Goal: Register for event/course

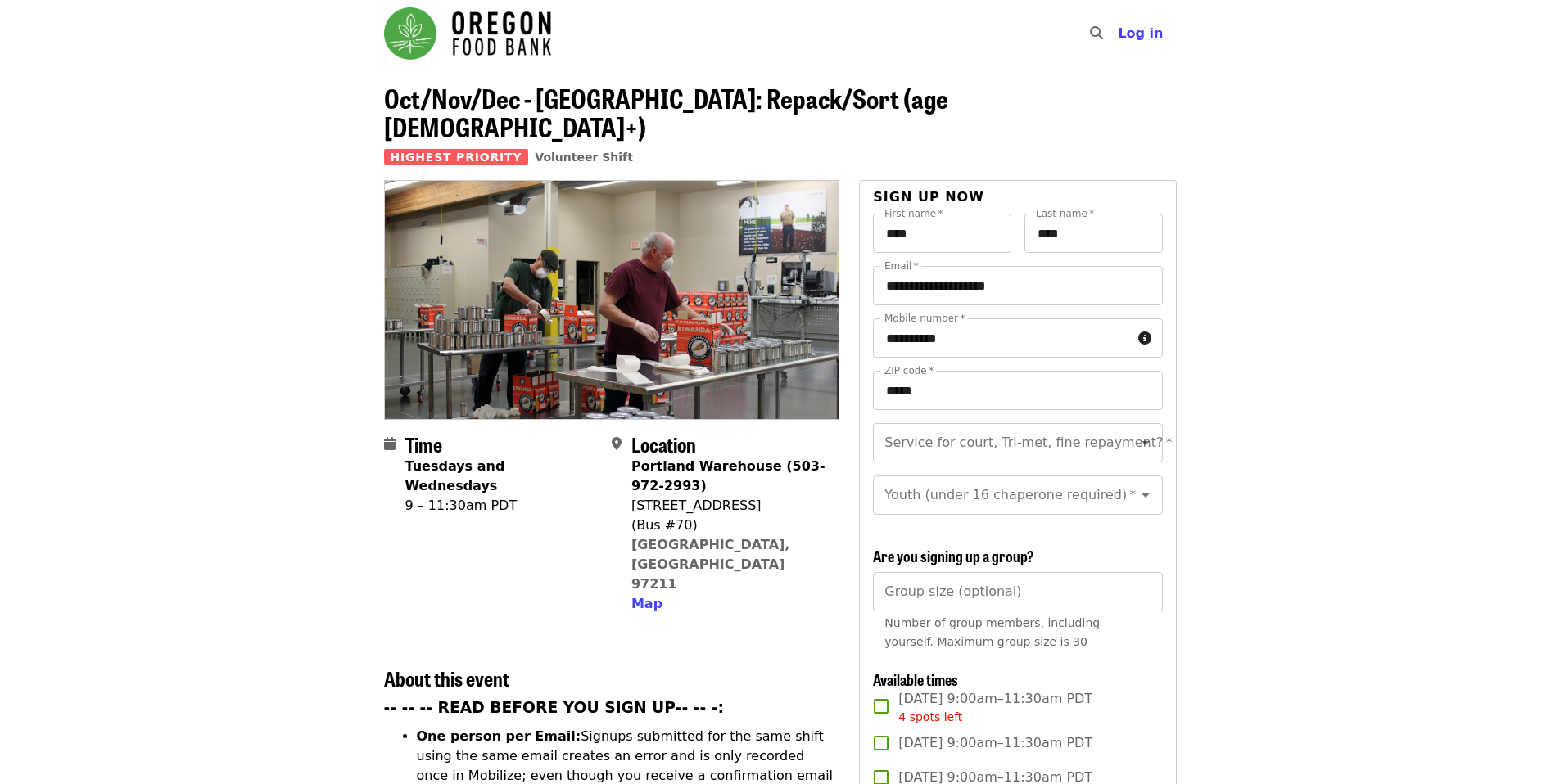
scroll to position [3, 0]
click at [485, 38] on img "Main navigation" at bounding box center [467, 32] width 167 height 52
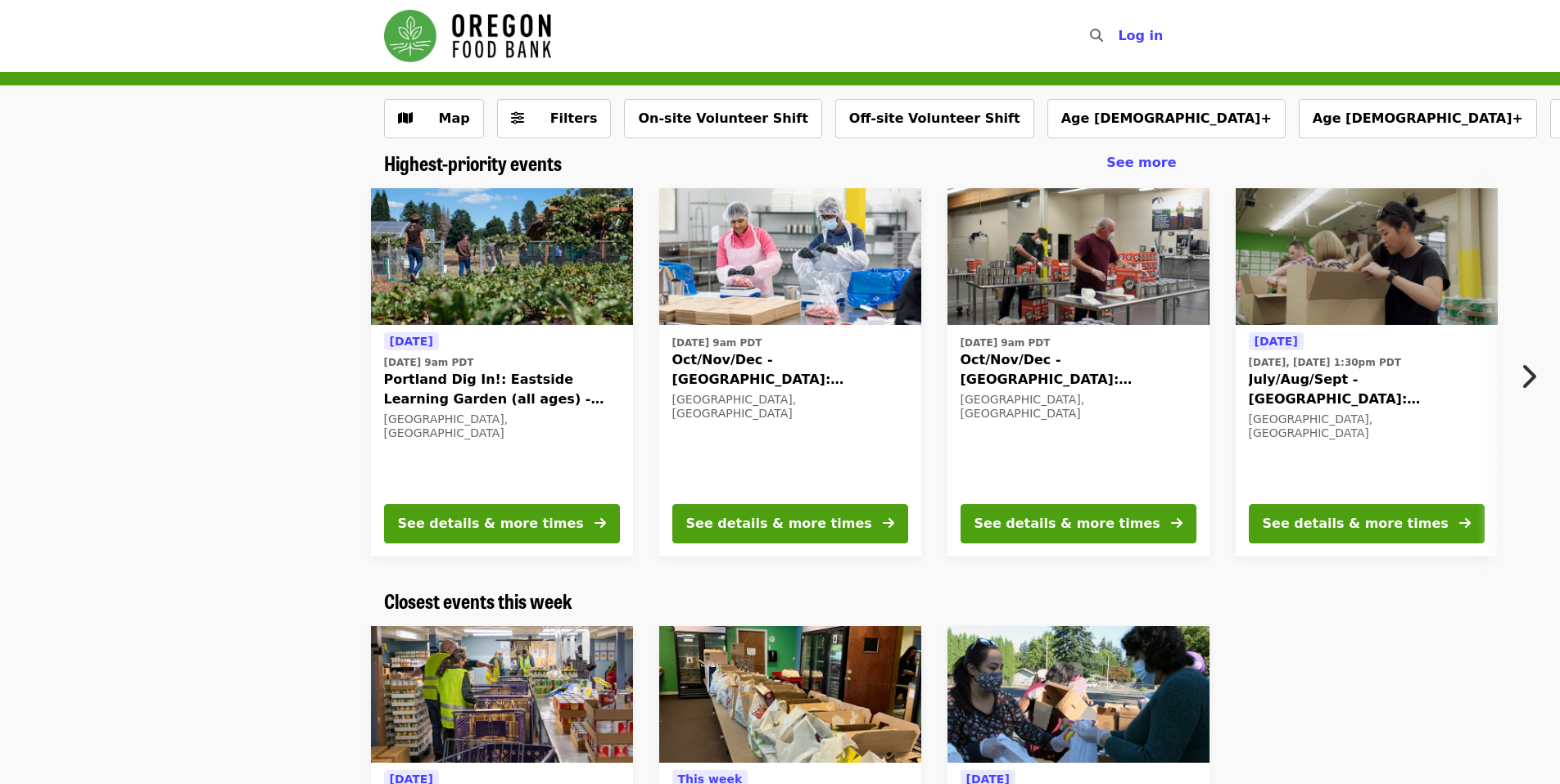
click at [1533, 369] on icon "chevron-right icon" at bounding box center [1528, 377] width 17 height 31
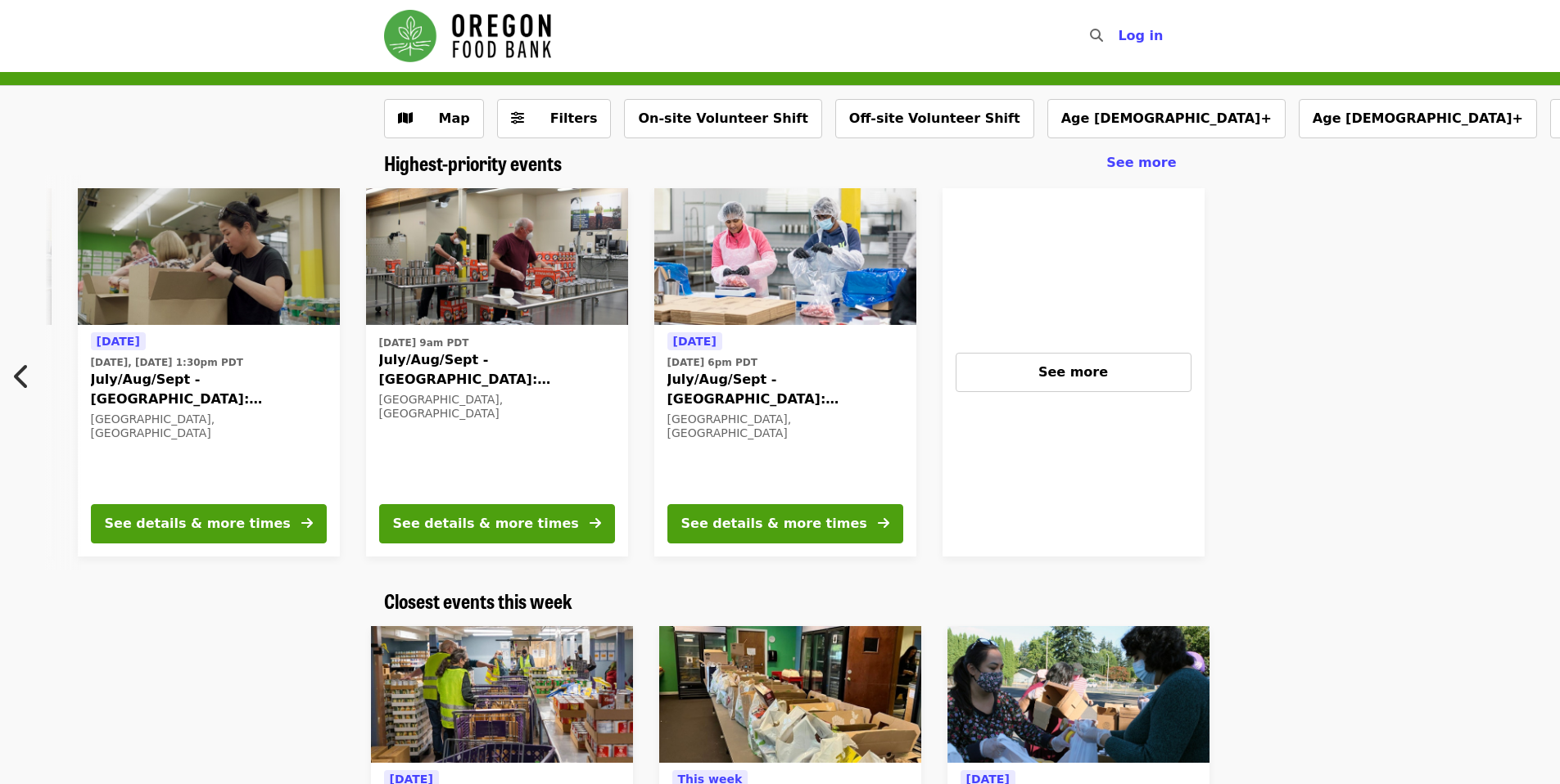
scroll to position [0, 1170]
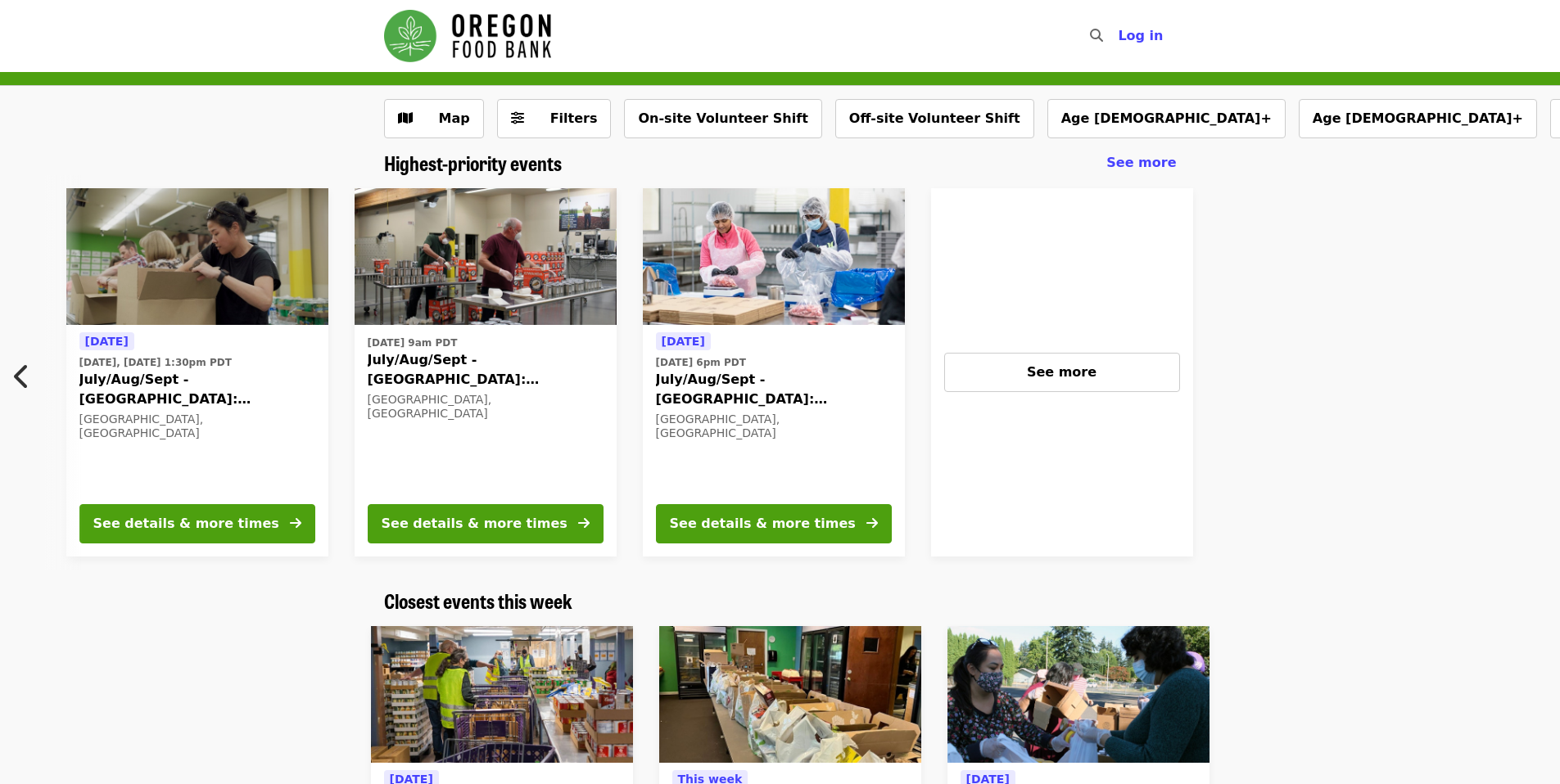
click at [1100, 30] on icon "search icon" at bounding box center [1097, 36] width 13 height 16
type input "******"
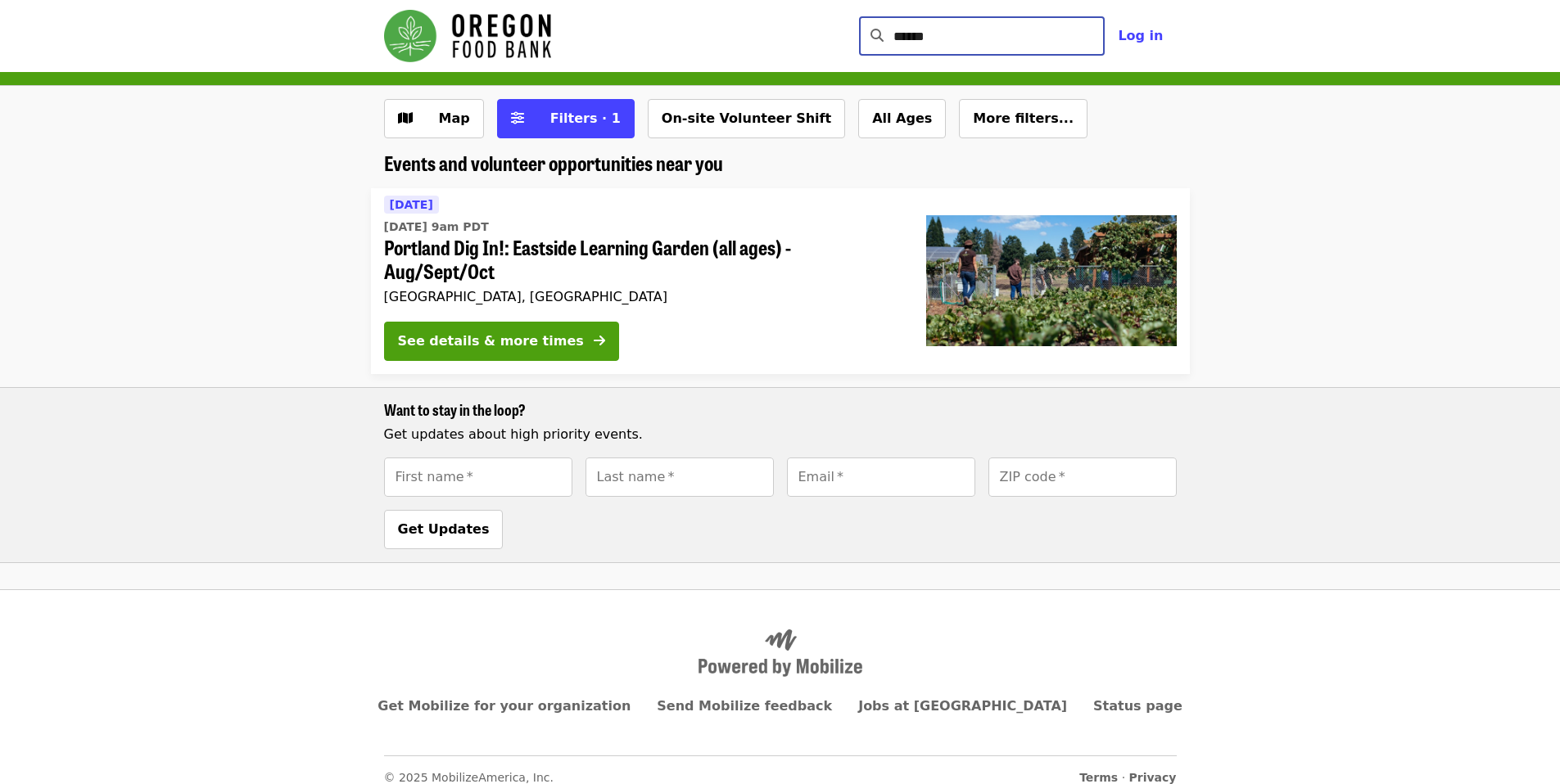
click at [785, 226] on span "[DATE] 9am PDT" at bounding box center [642, 227] width 516 height 17
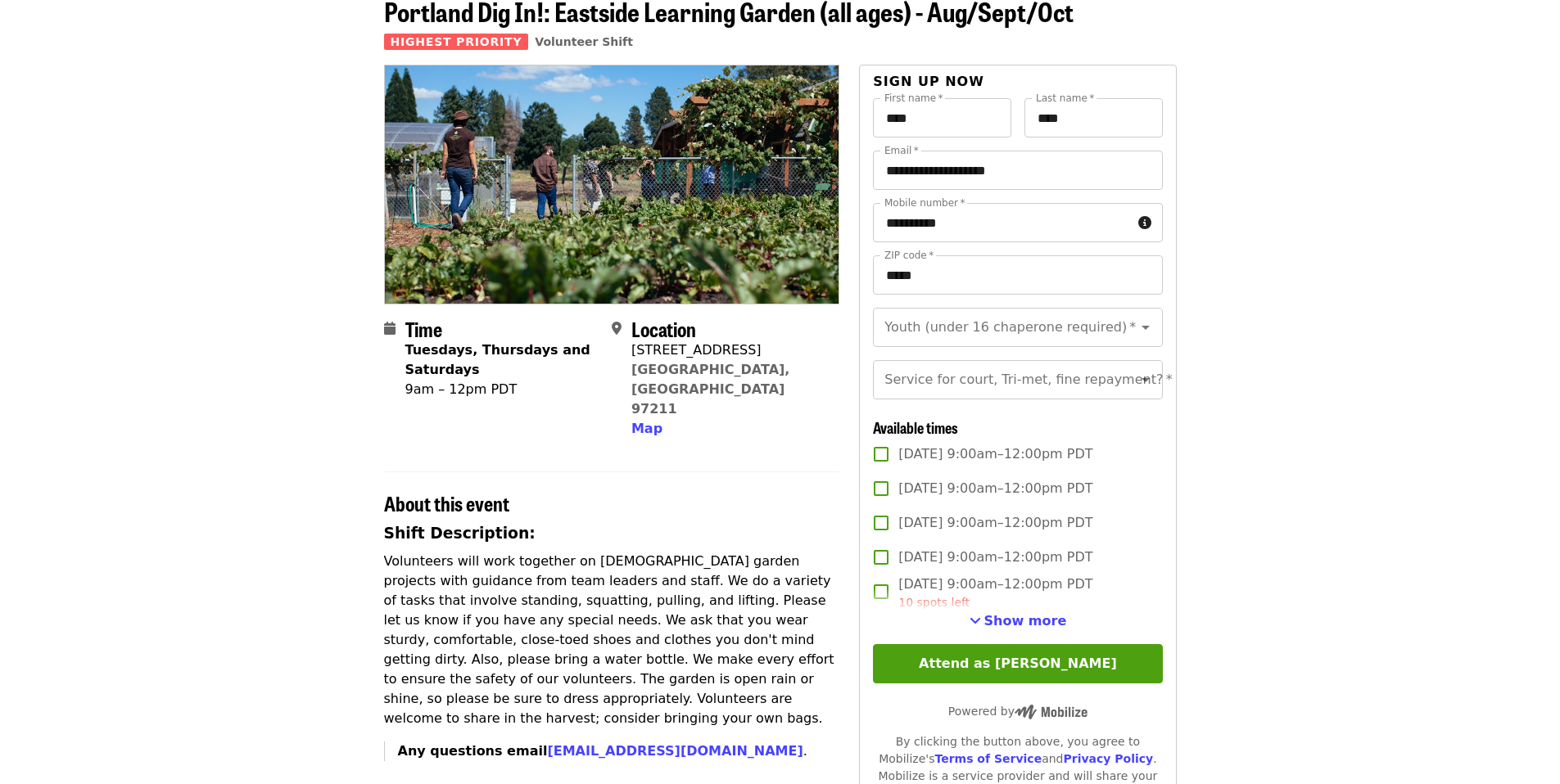
scroll to position [92, 0]
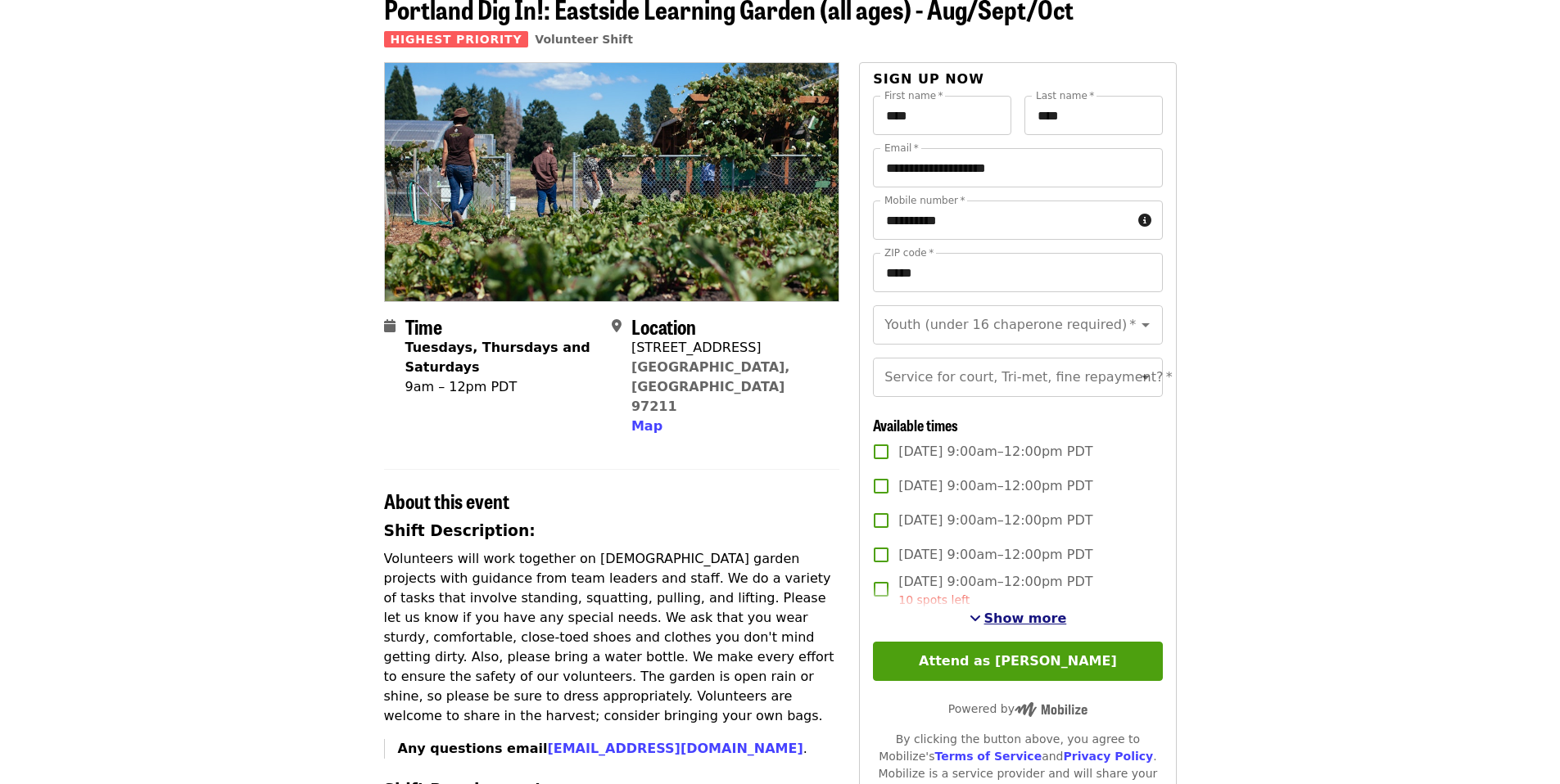
click at [1042, 627] on span "Show more" at bounding box center [1026, 619] width 83 height 16
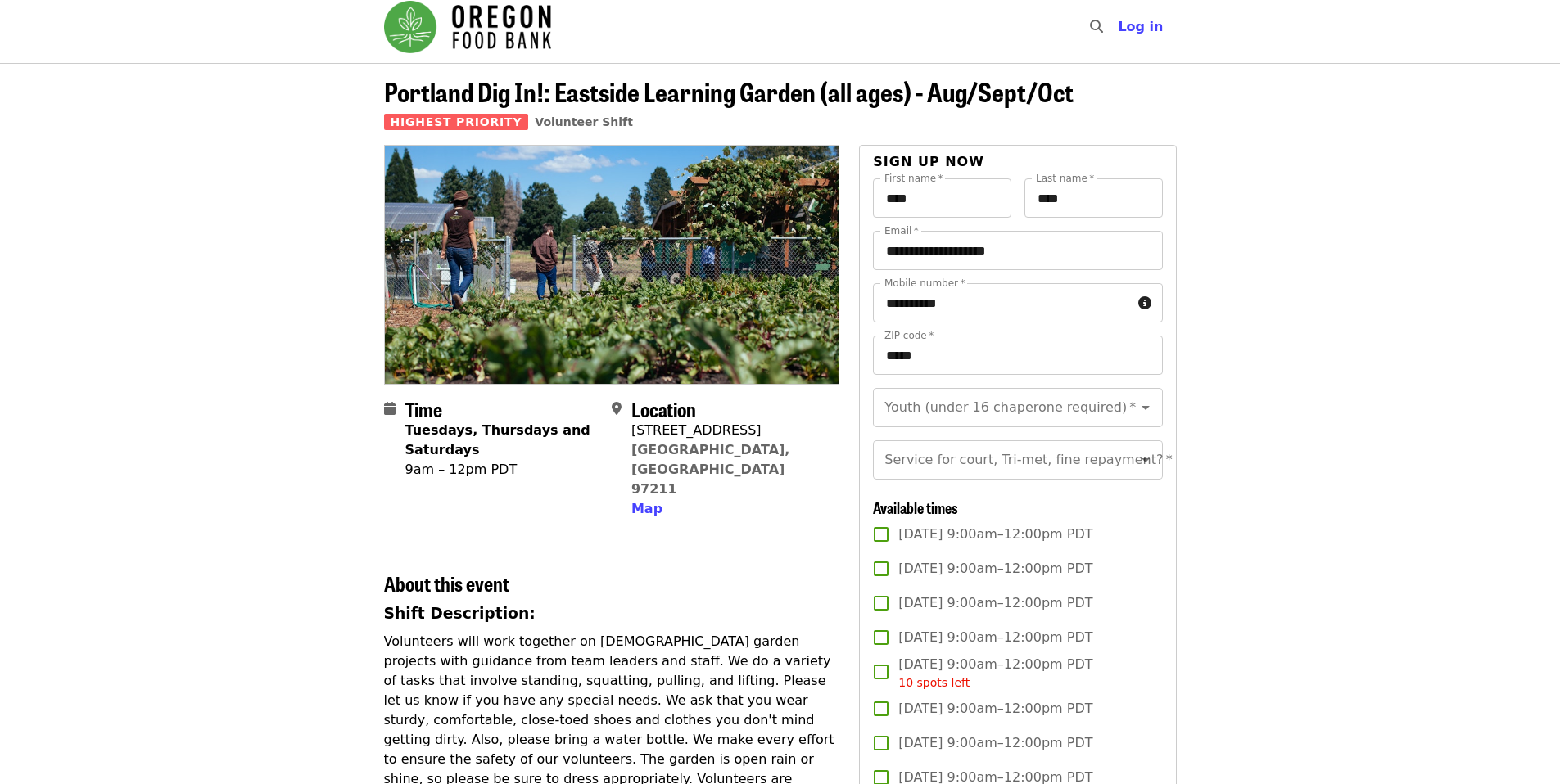
scroll to position [0, 0]
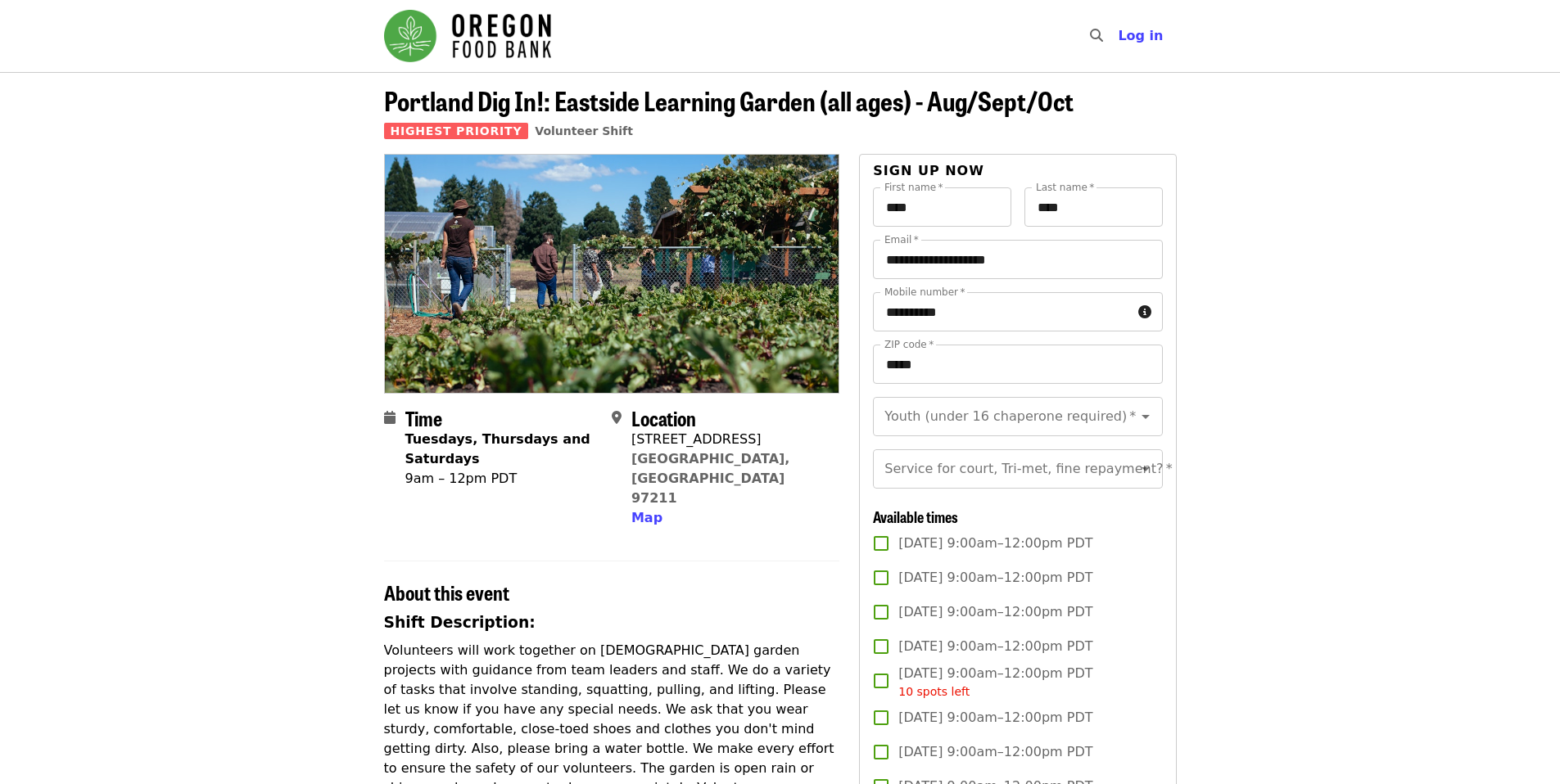
click at [525, 24] on img "Main navigation" at bounding box center [467, 36] width 167 height 52
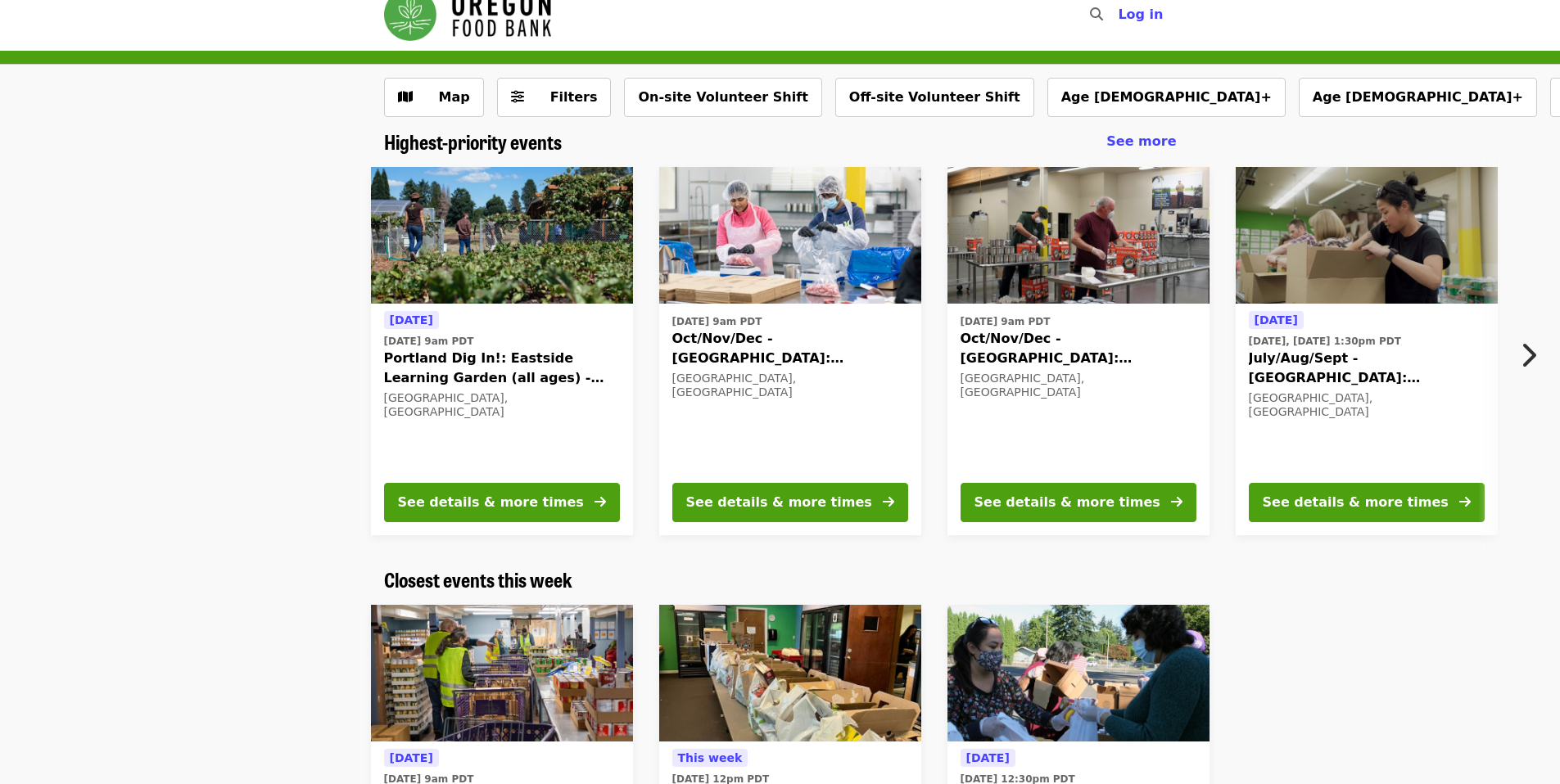
scroll to position [20, 0]
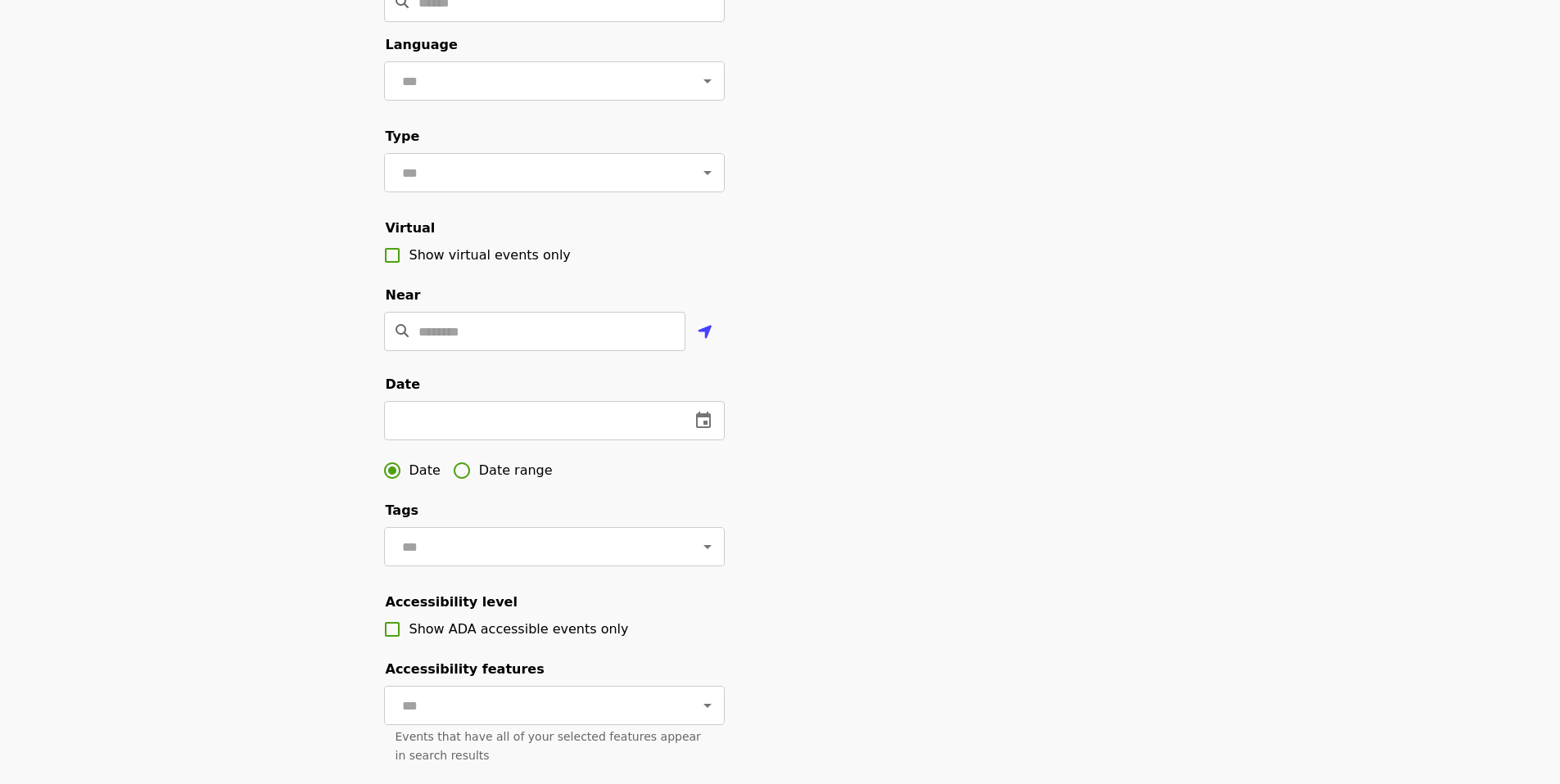
scroll to position [155, 0]
click at [502, 481] on span "Date range" at bounding box center [516, 470] width 73 height 19
click at [478, 441] on input "text" at bounding box center [442, 420] width 116 height 39
click at [526, 428] on icon "change date" at bounding box center [526, 420] width 15 height 17
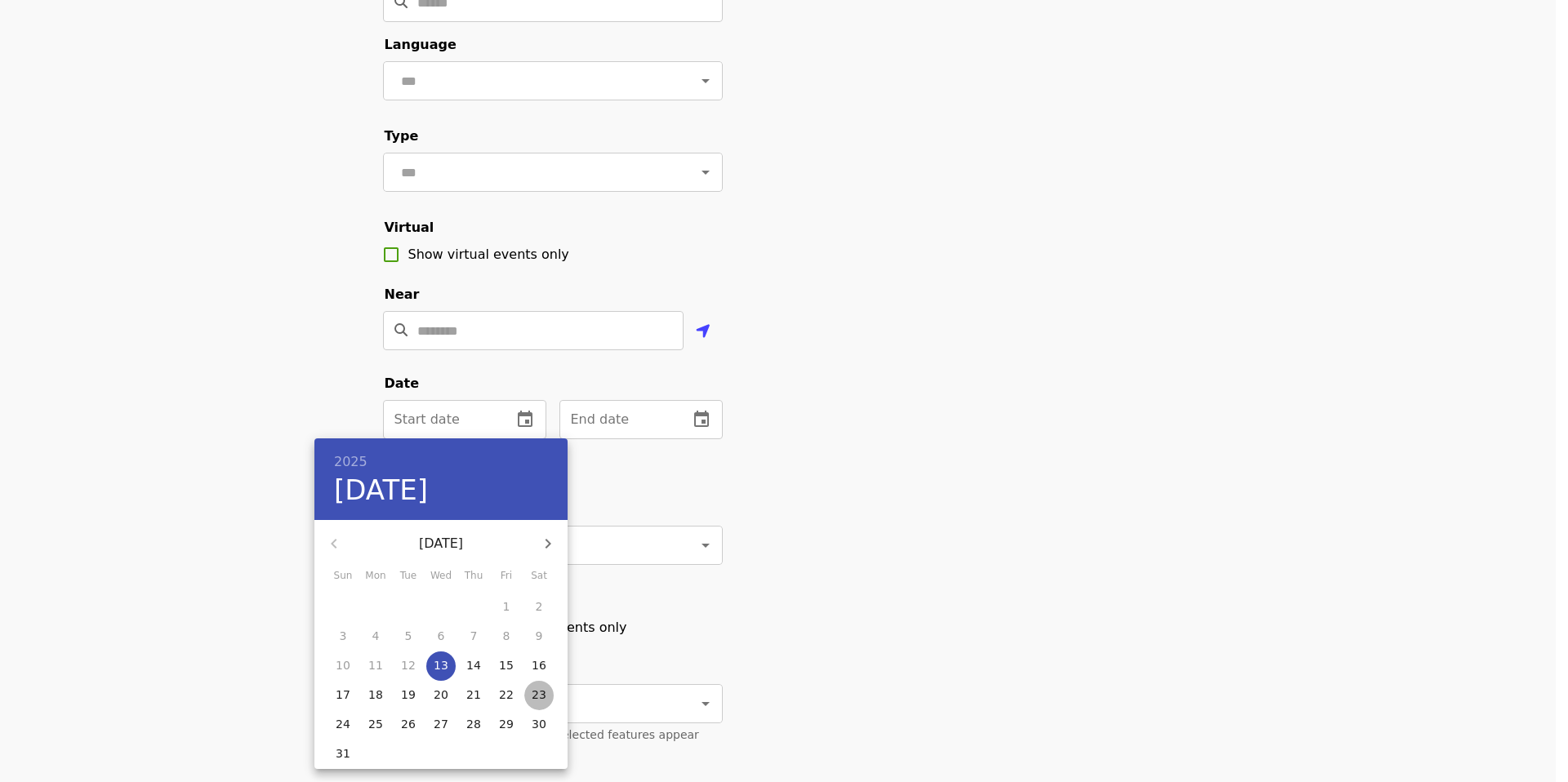
click at [542, 697] on p "23" at bounding box center [539, 695] width 15 height 17
type input "**********"
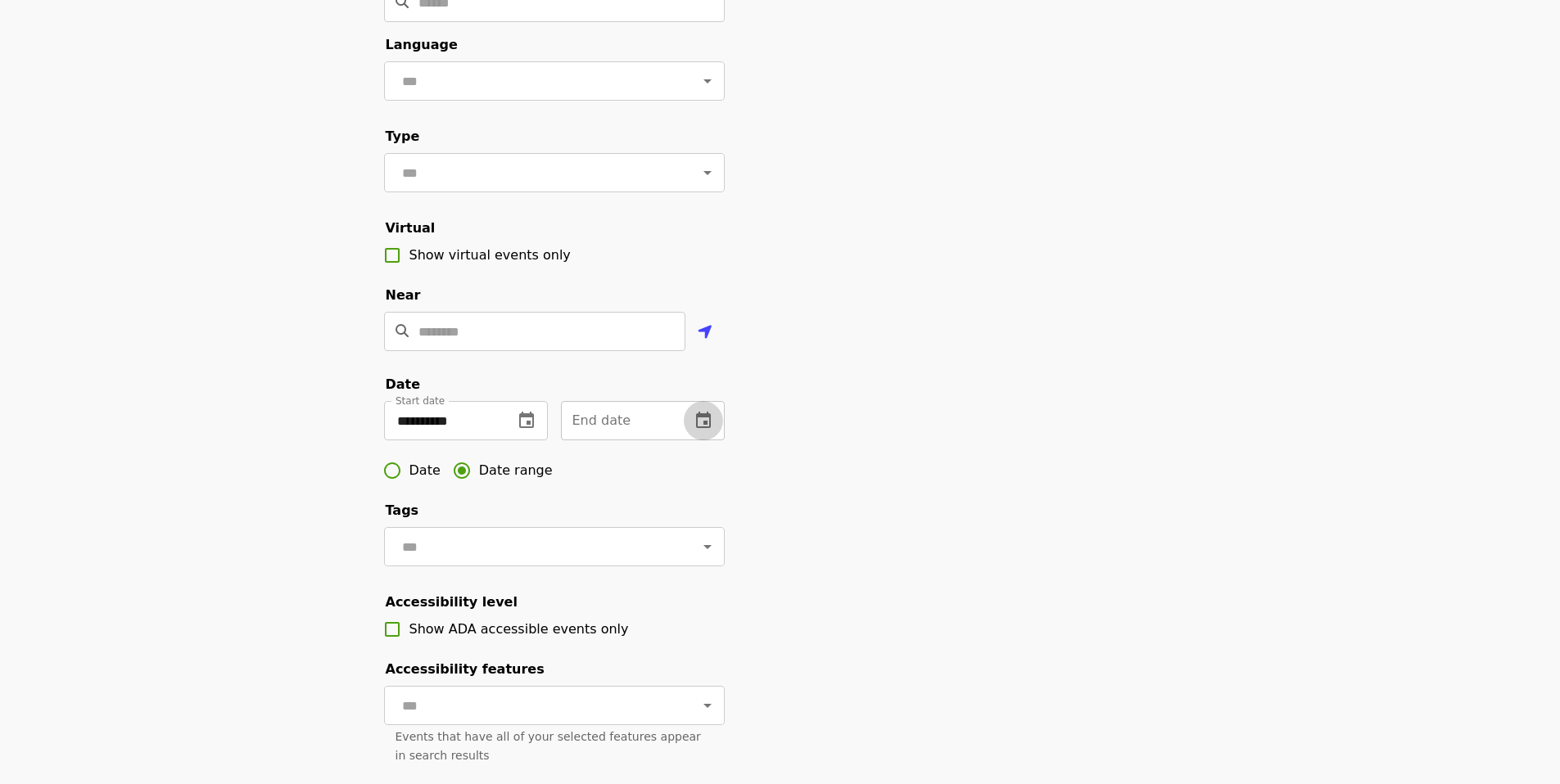
click at [705, 431] on icon "change date" at bounding box center [703, 420] width 19 height 19
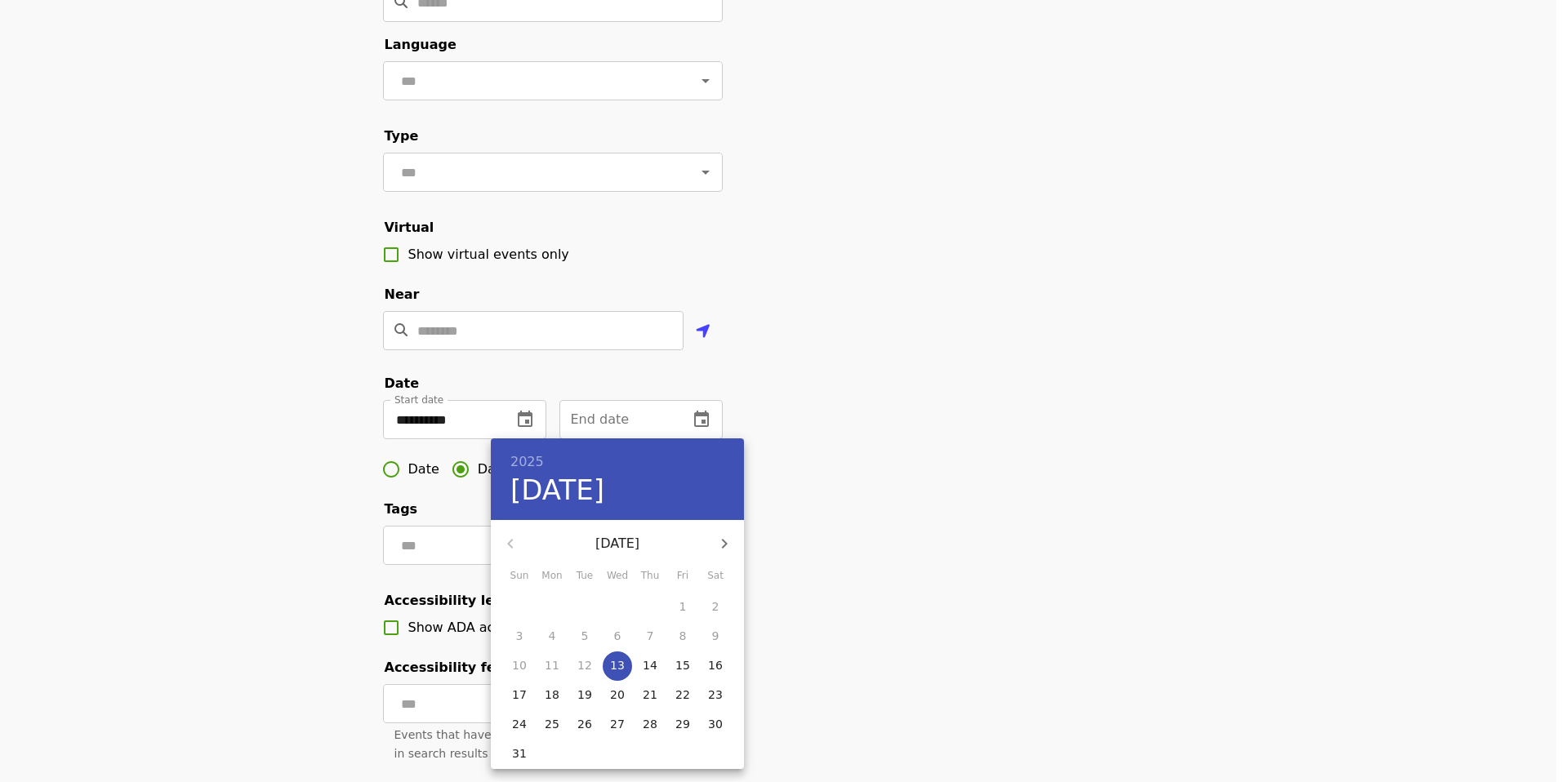
click at [549, 723] on p "25" at bounding box center [552, 724] width 15 height 17
type input "**********"
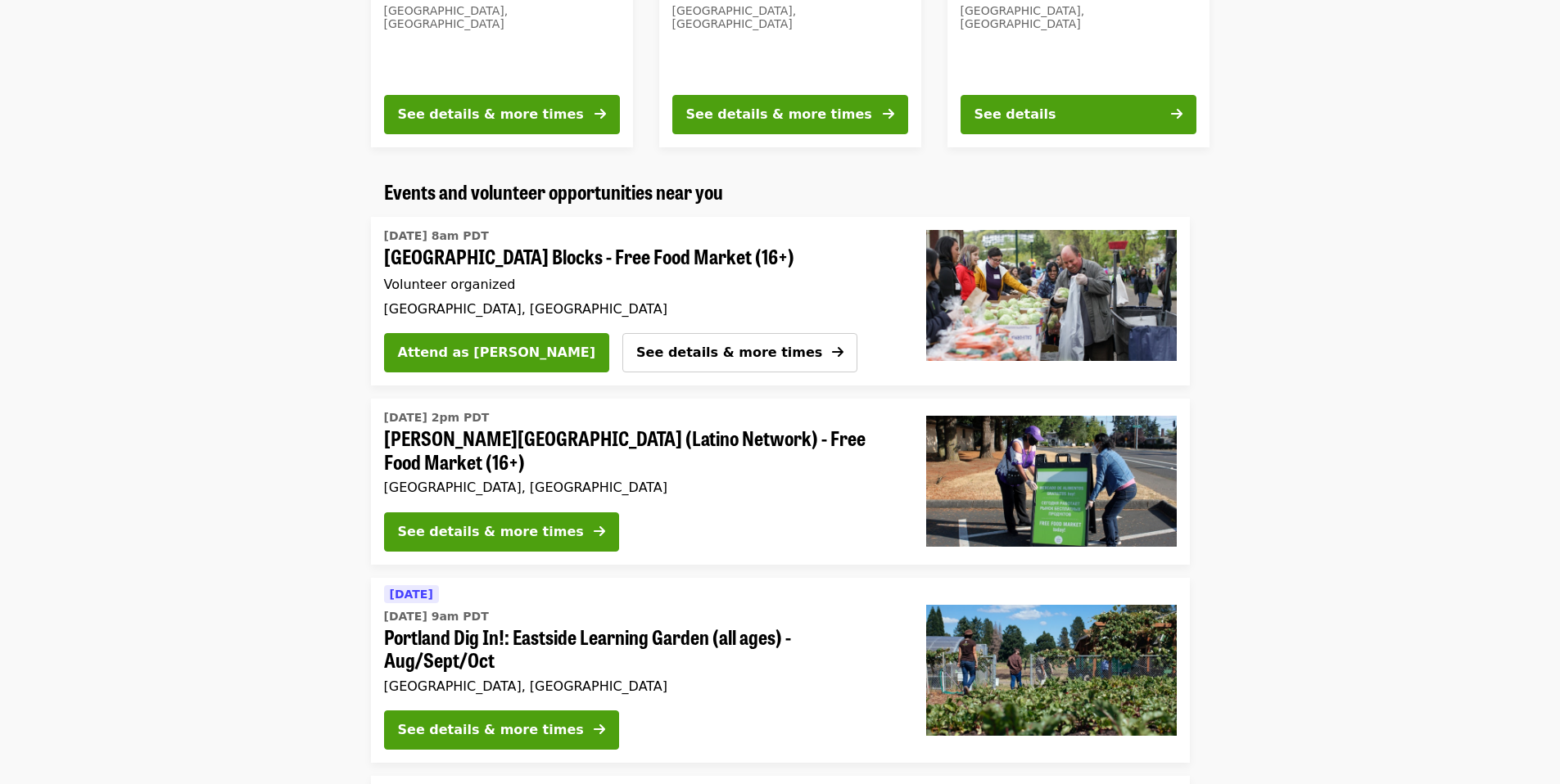
scroll to position [642, 0]
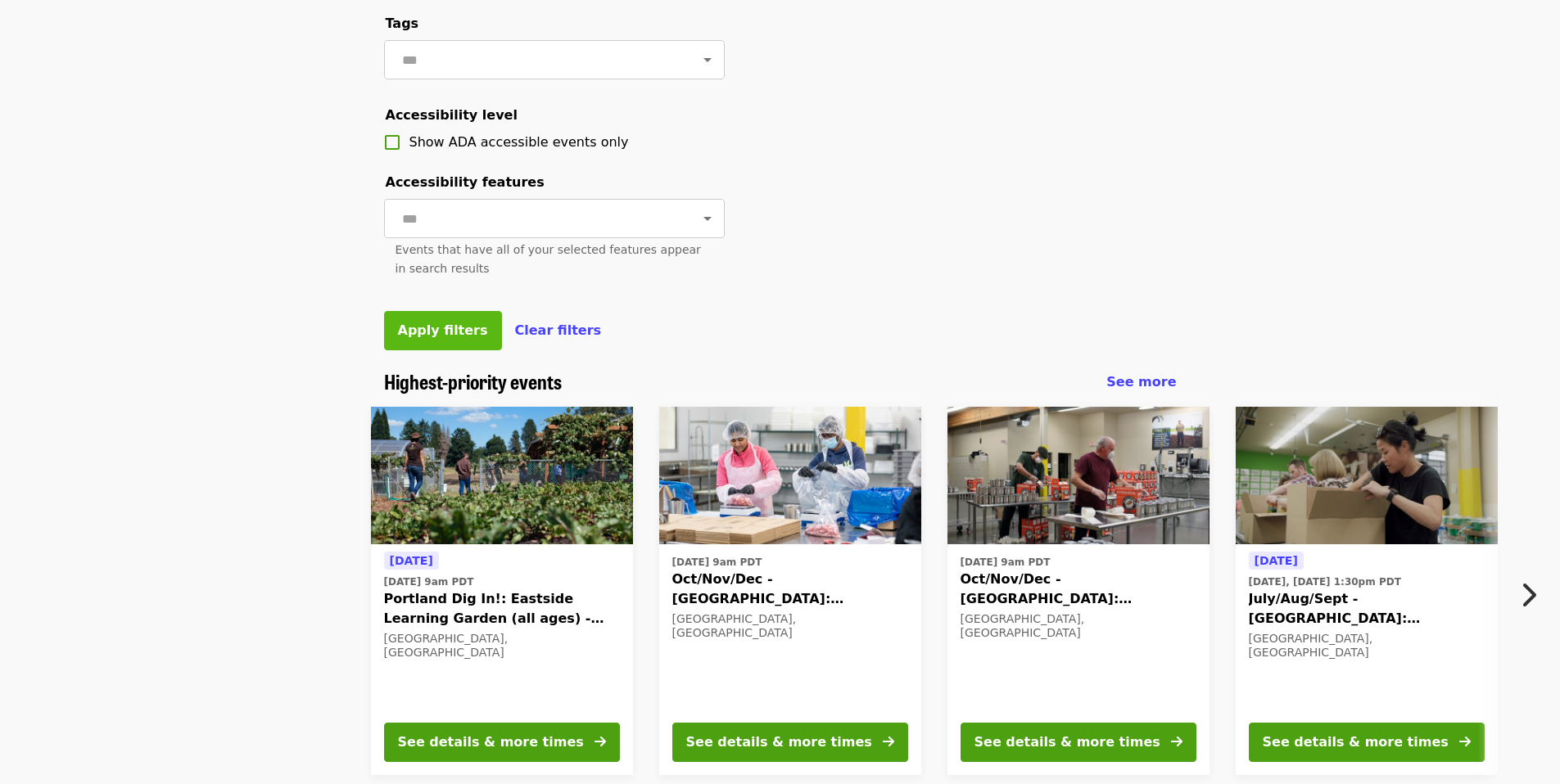
click at [440, 338] on span "Apply filters" at bounding box center [442, 330] width 90 height 16
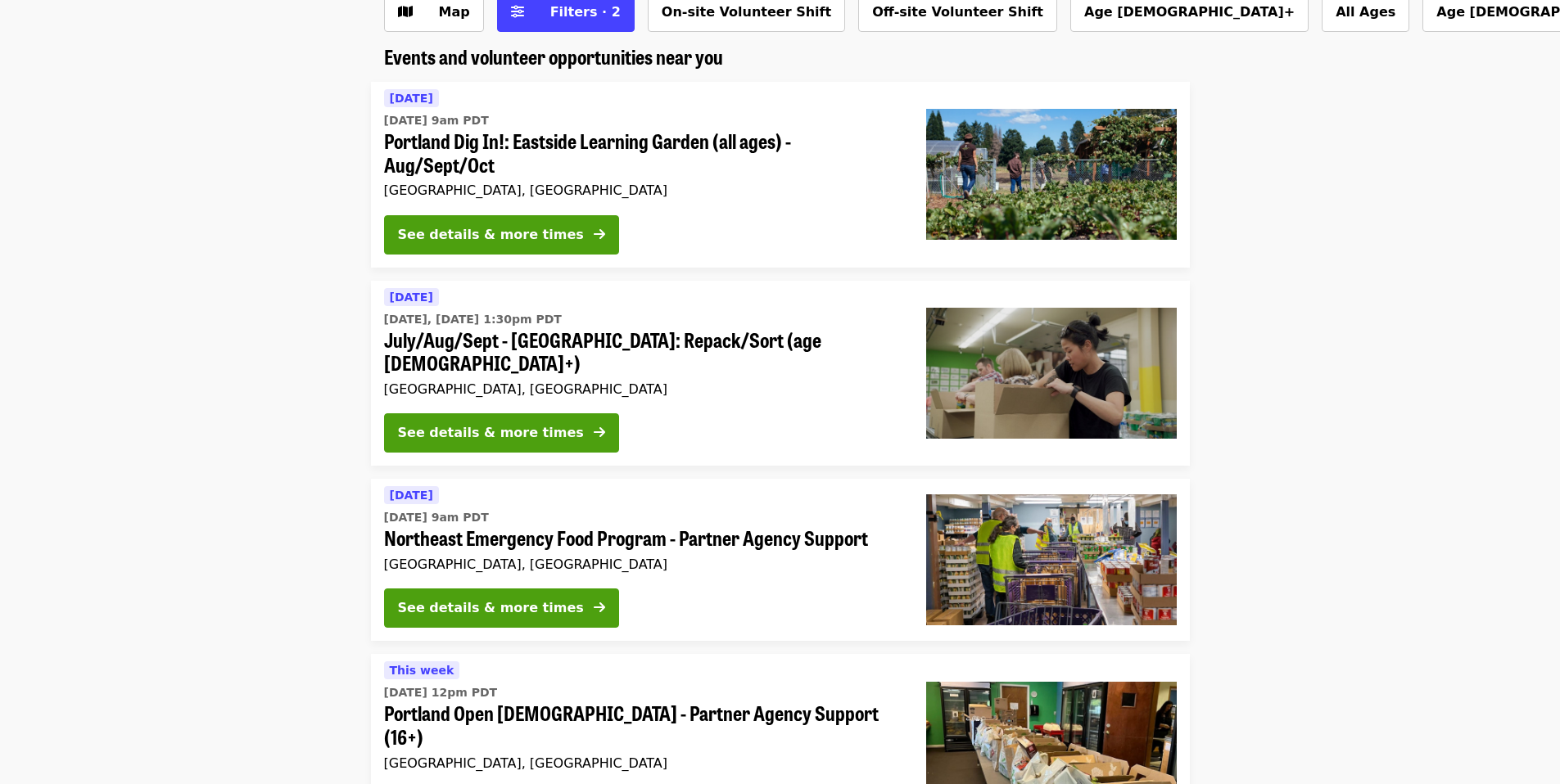
scroll to position [24, 0]
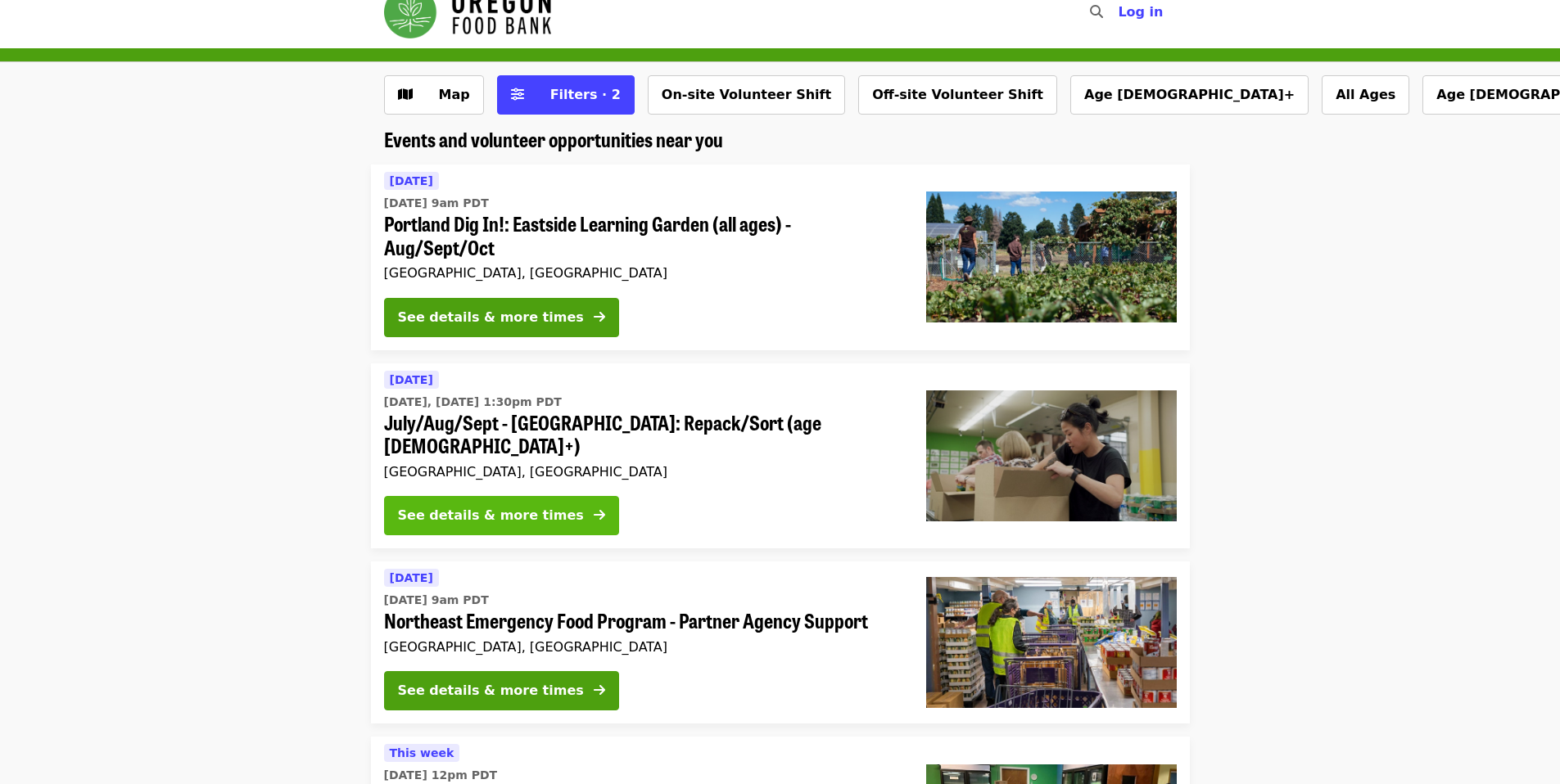
click at [550, 506] on div "See details & more times" at bounding box center [491, 516] width 186 height 19
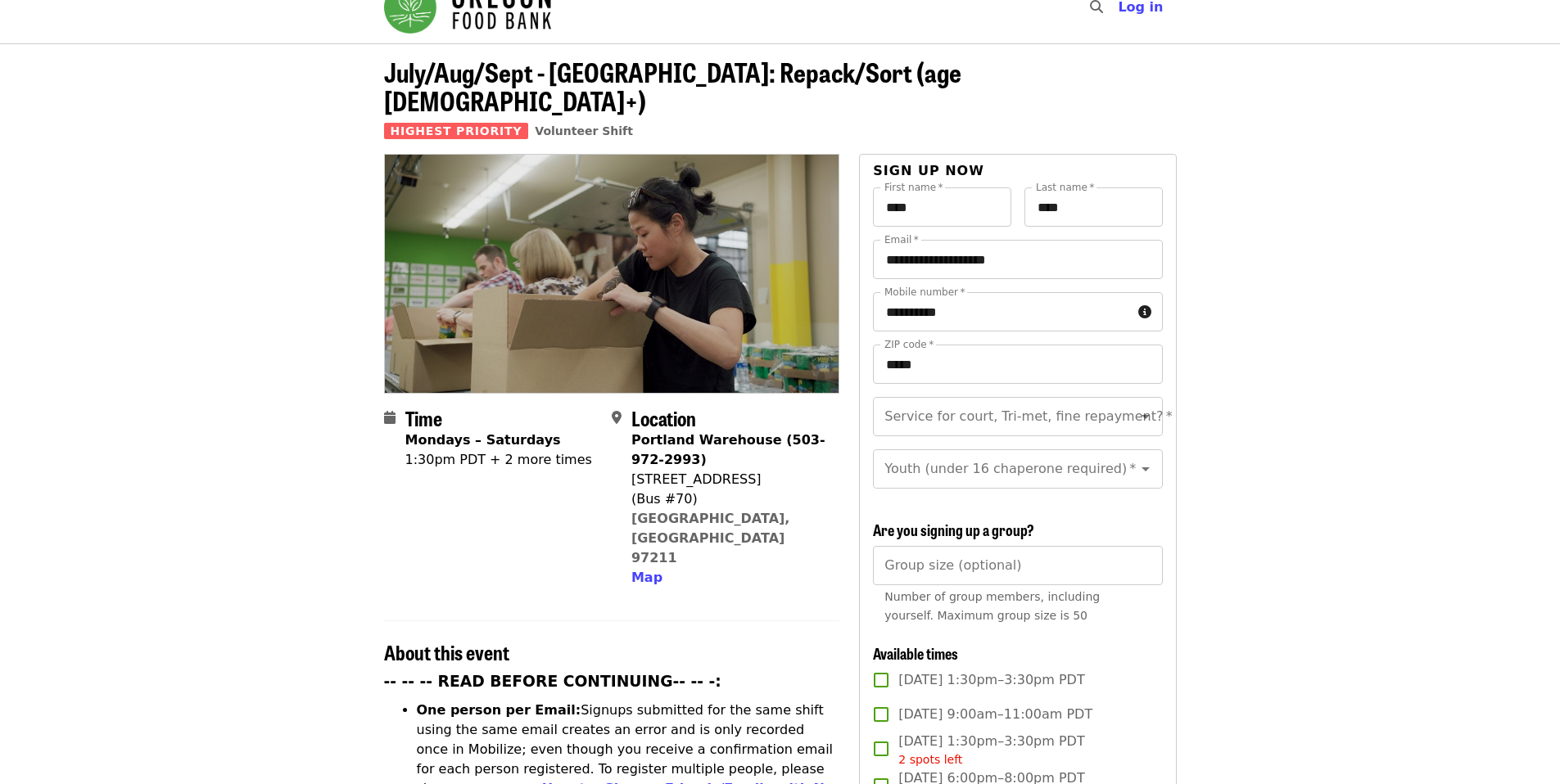
scroll to position [235, 0]
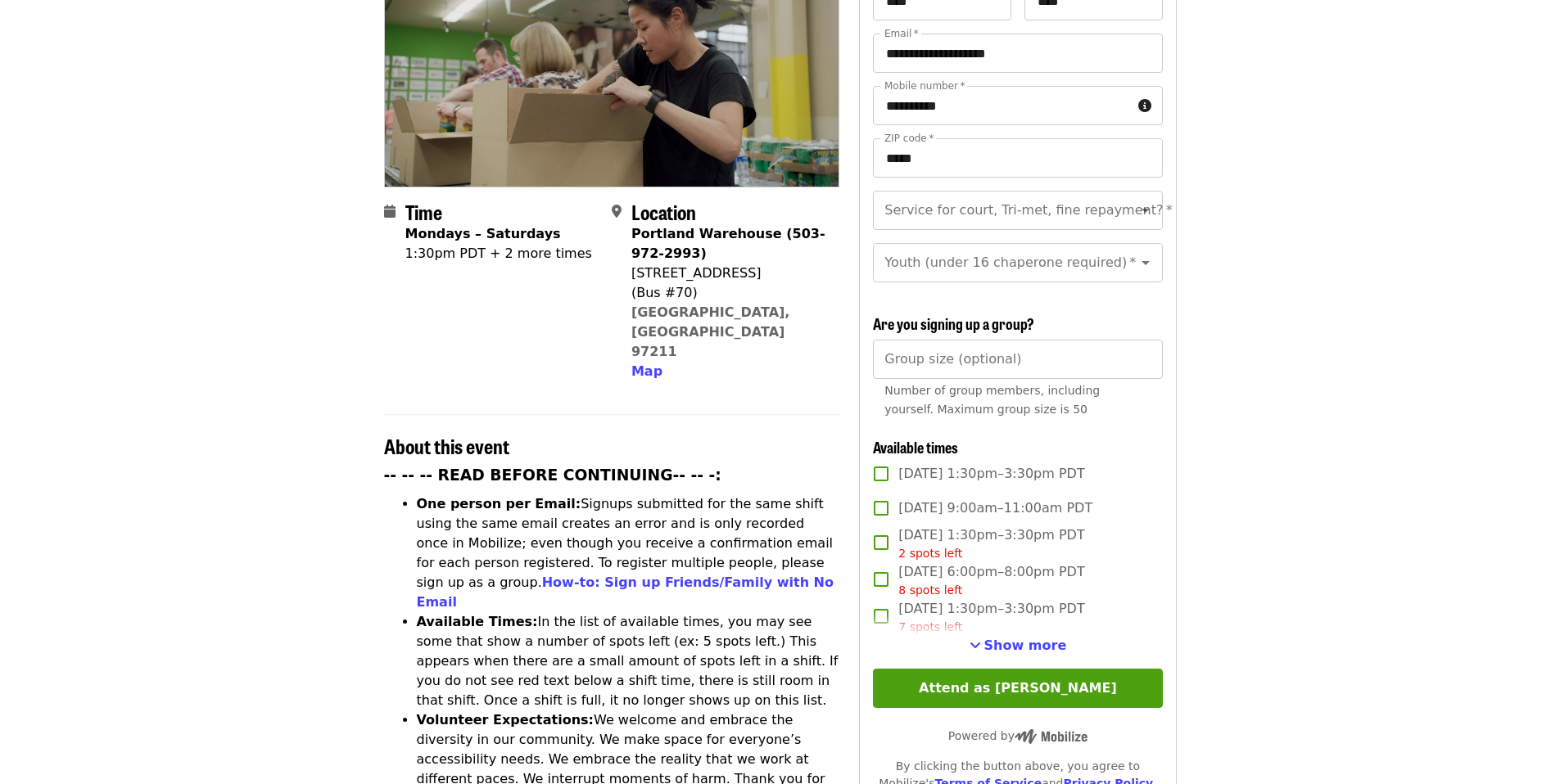
click at [1020, 636] on button "Show more" at bounding box center [1018, 646] width 97 height 19
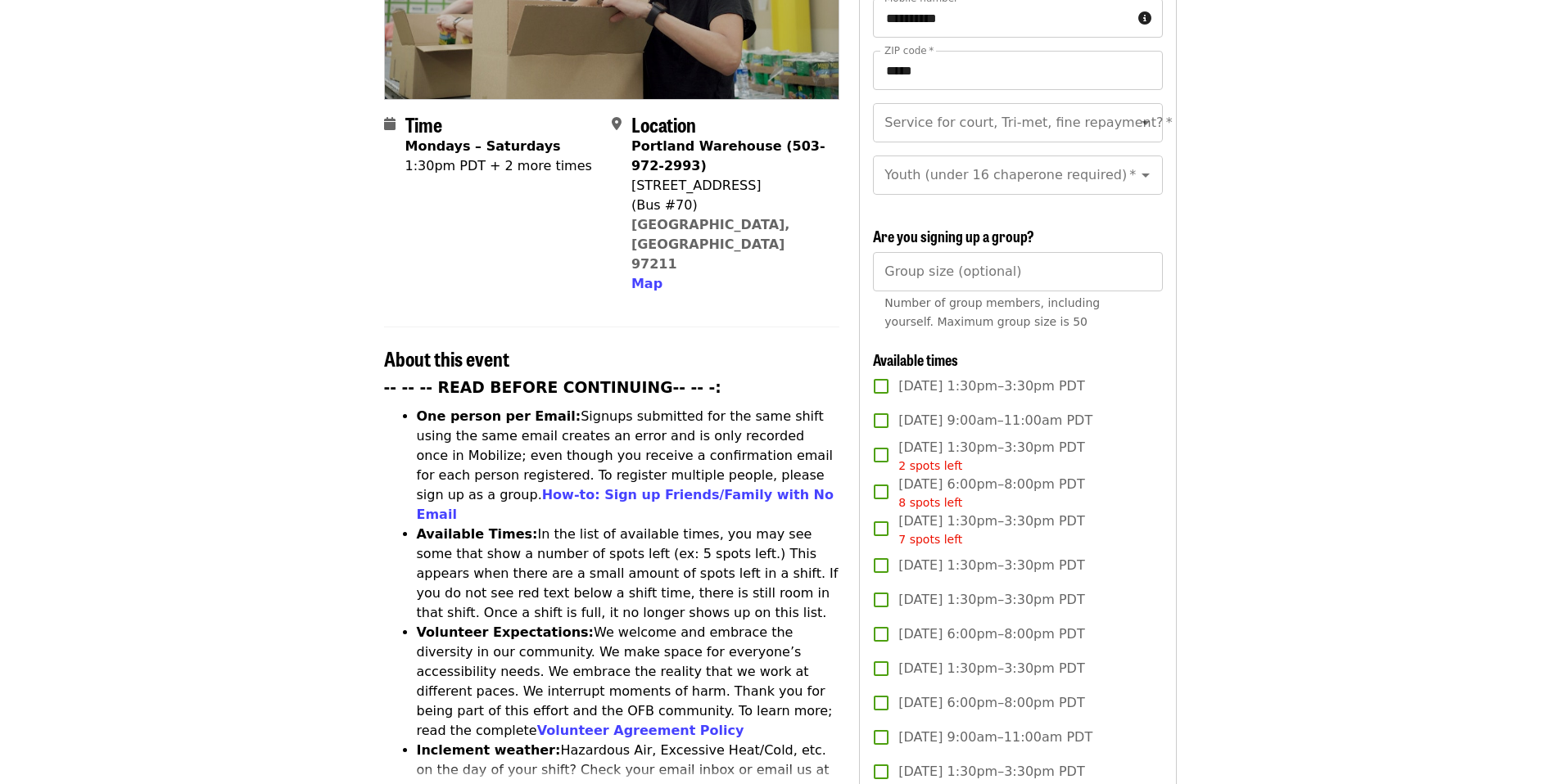
scroll to position [0, 0]
